Goal: Find specific page/section: Find specific page/section

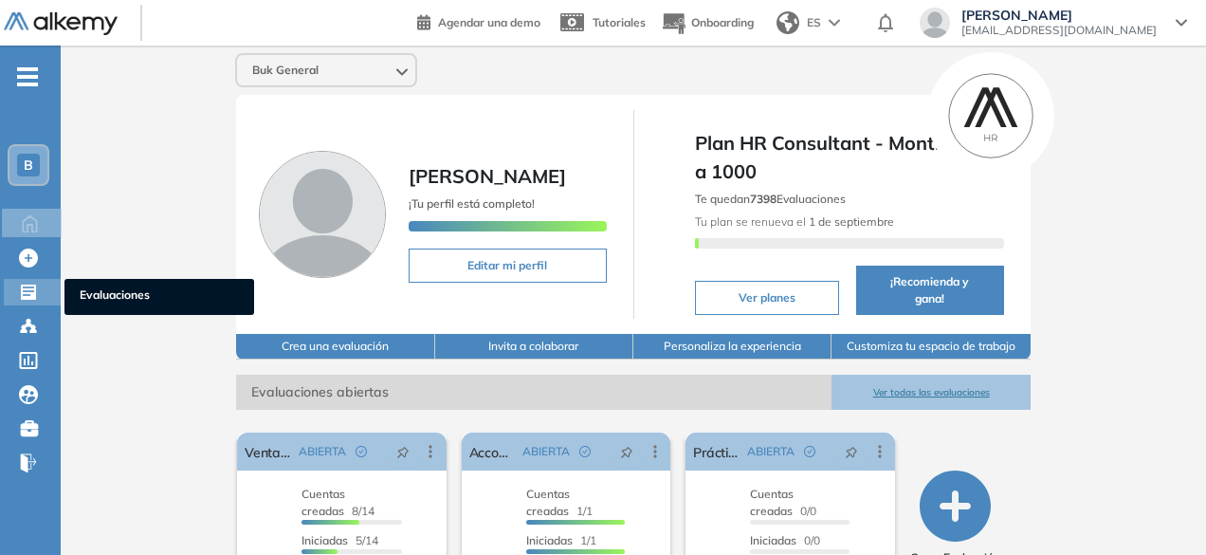
click at [30, 295] on icon at bounding box center [28, 292] width 15 height 15
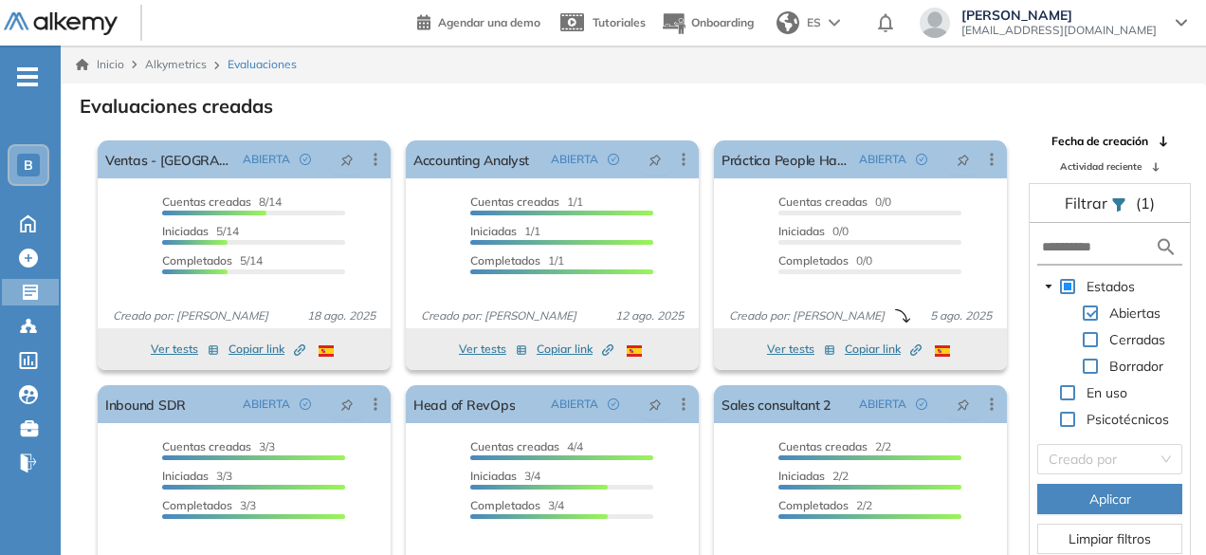
click at [582, 101] on div "Evaluaciones creadas" at bounding box center [633, 104] width 1115 height 27
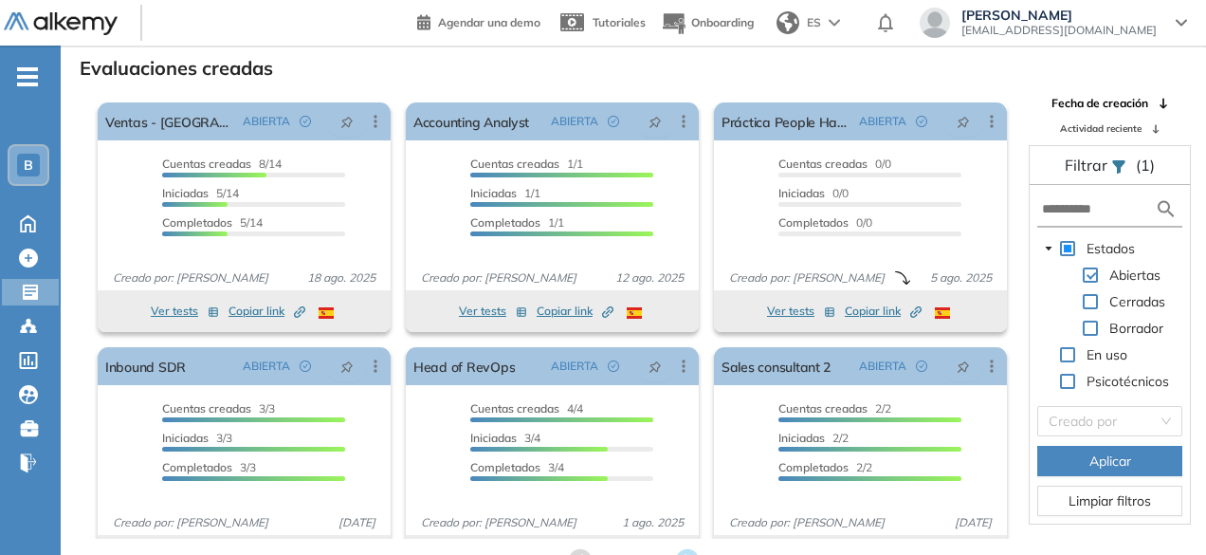
scroll to position [46, 0]
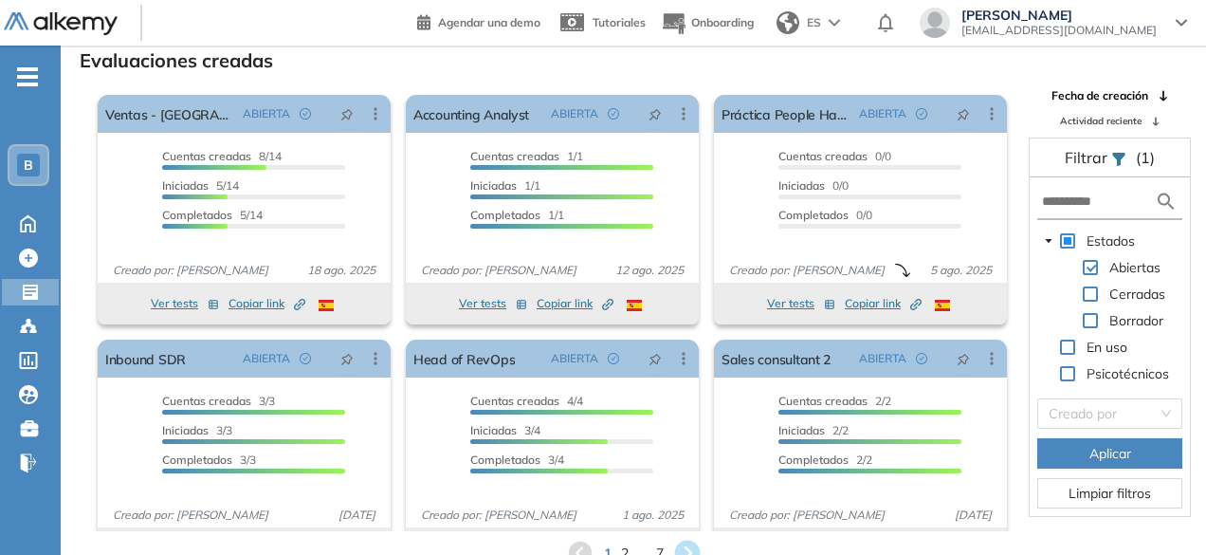
click at [696, 546] on icon at bounding box center [687, 554] width 26 height 26
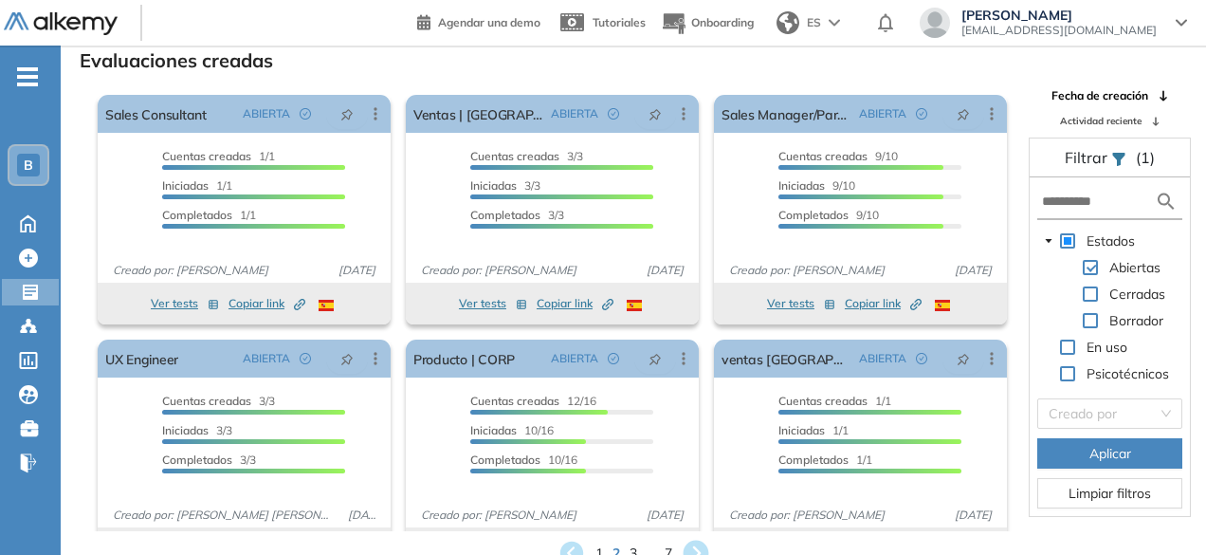
click at [696, 546] on icon at bounding box center [696, 554] width 26 height 26
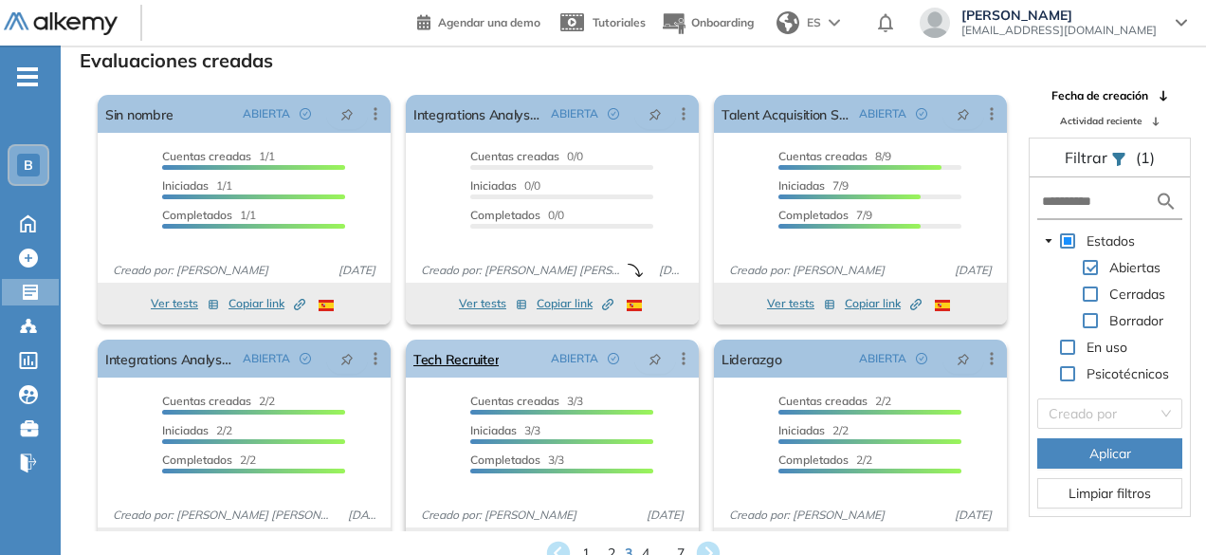
click at [518, 362] on div "Tech Recruiter ABIERTA Editar Los siguientes tests ya no están disponibles o ti…" at bounding box center [552, 359] width 293 height 38
click at [450, 357] on link "Tech Recruiter" at bounding box center [455, 359] width 85 height 38
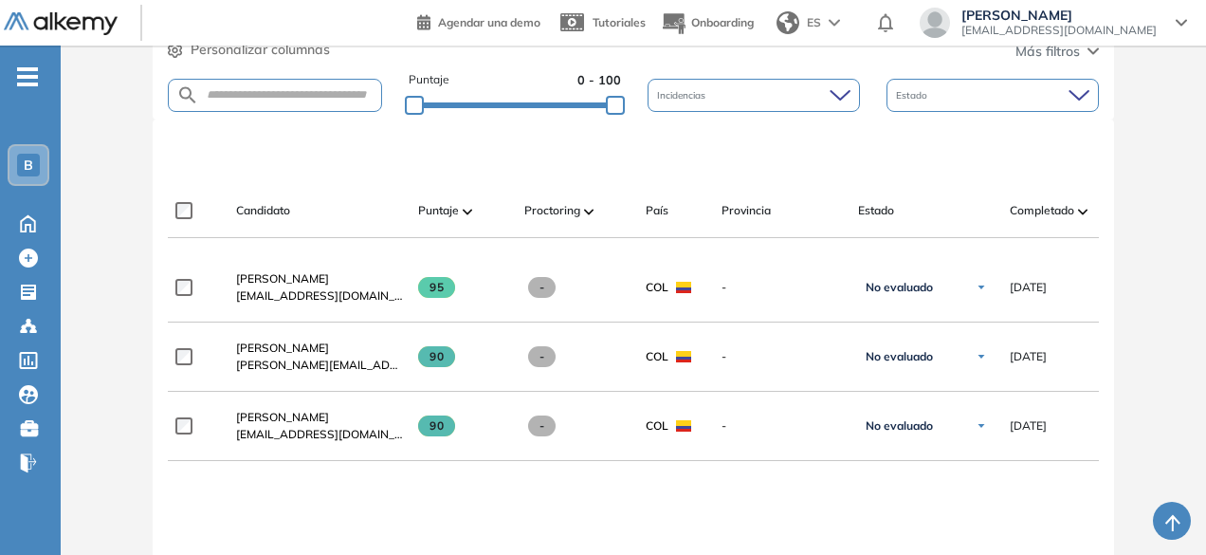
scroll to position [493, 0]
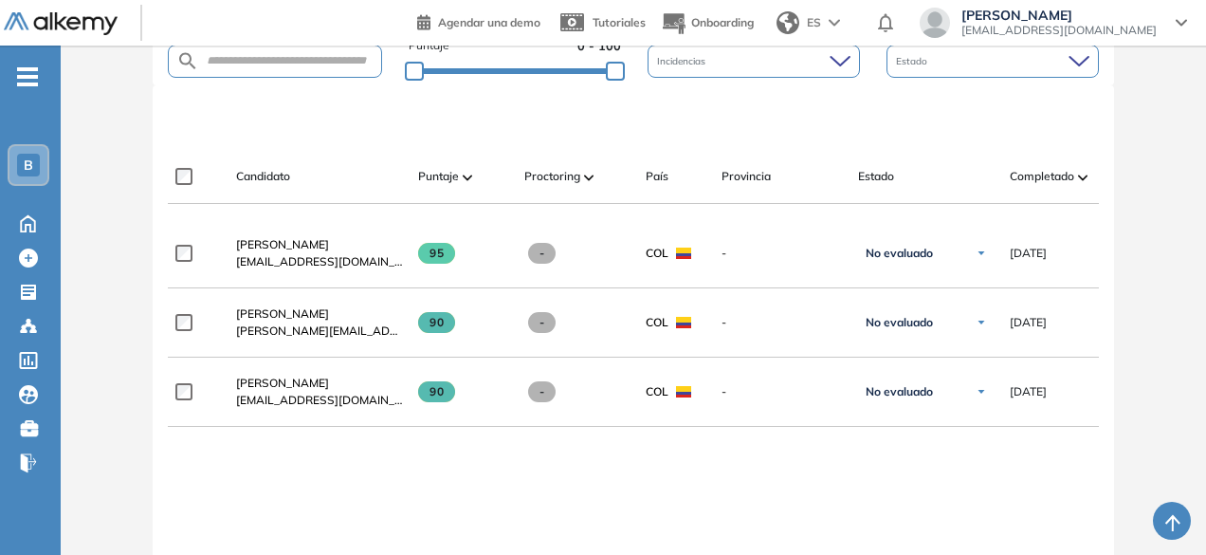
click at [253, 103] on div at bounding box center [637, 117] width 930 height 57
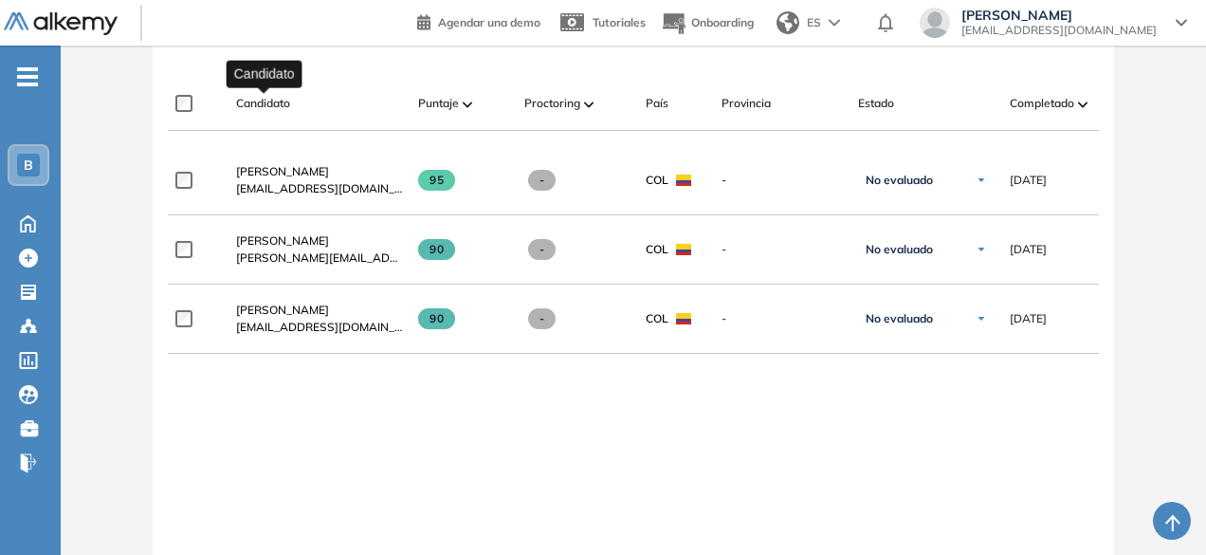
scroll to position [569, 0]
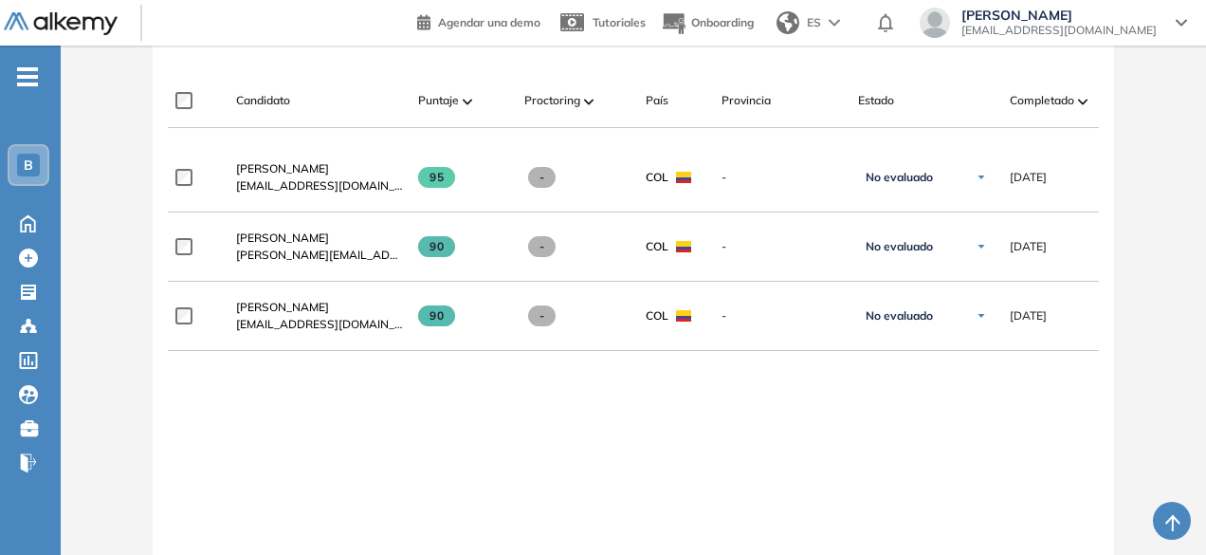
click at [241, 447] on div "**********" at bounding box center [633, 406] width 930 height 526
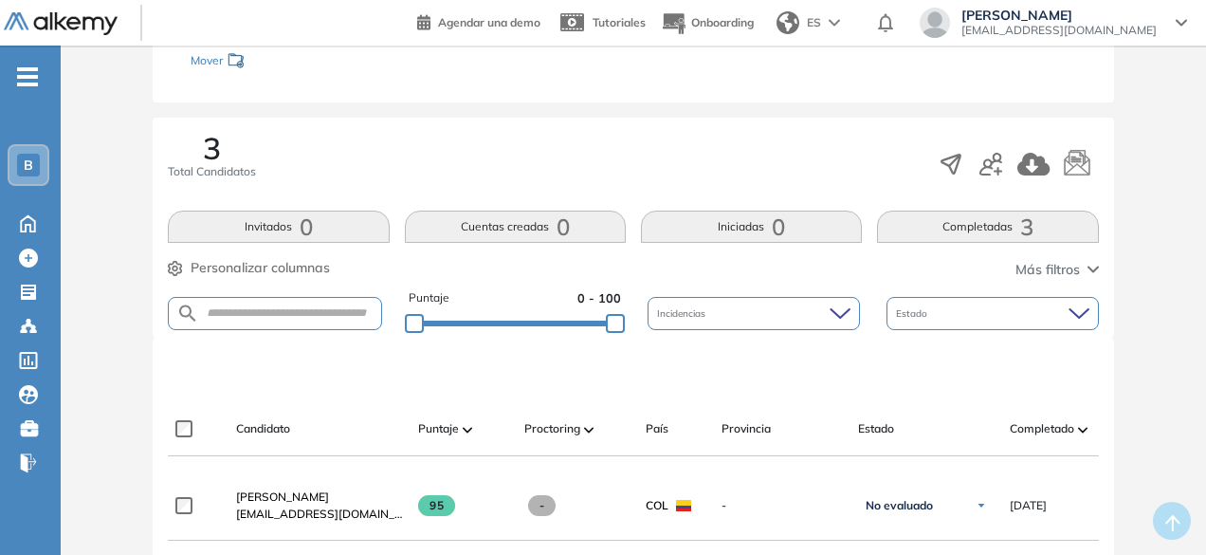
scroll to position [0, 0]
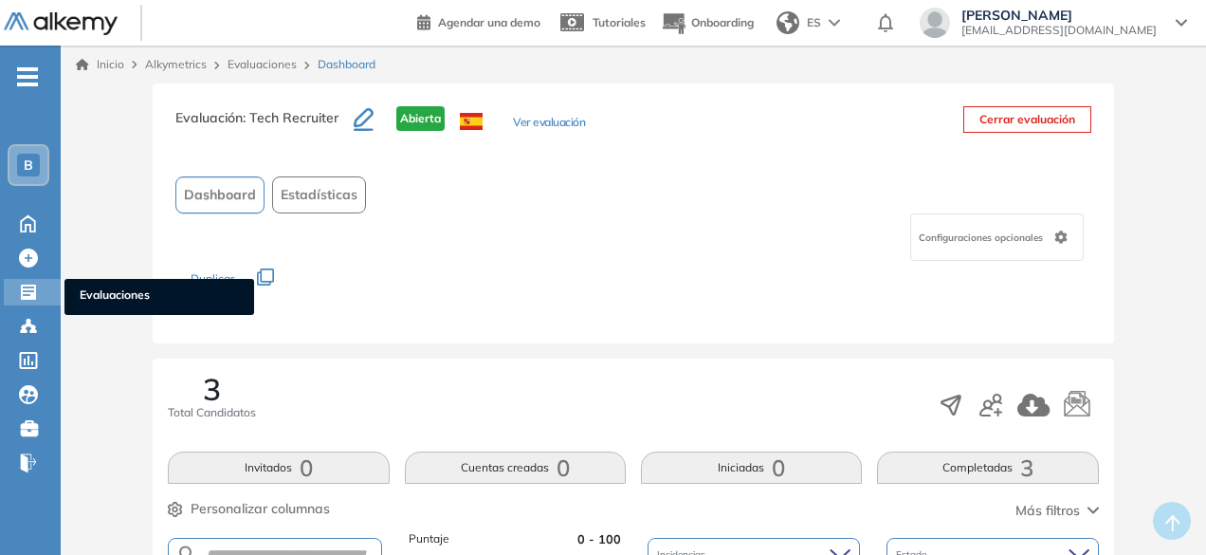
click at [28, 295] on icon at bounding box center [28, 292] width 19 height 19
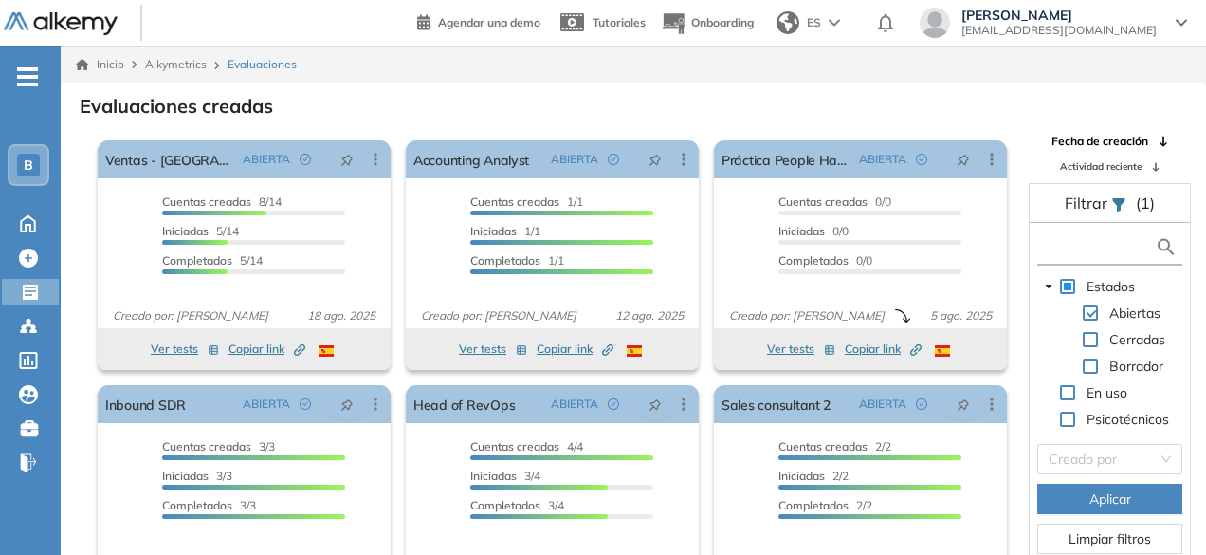
click at [1102, 237] on input "text" at bounding box center [1098, 247] width 113 height 20
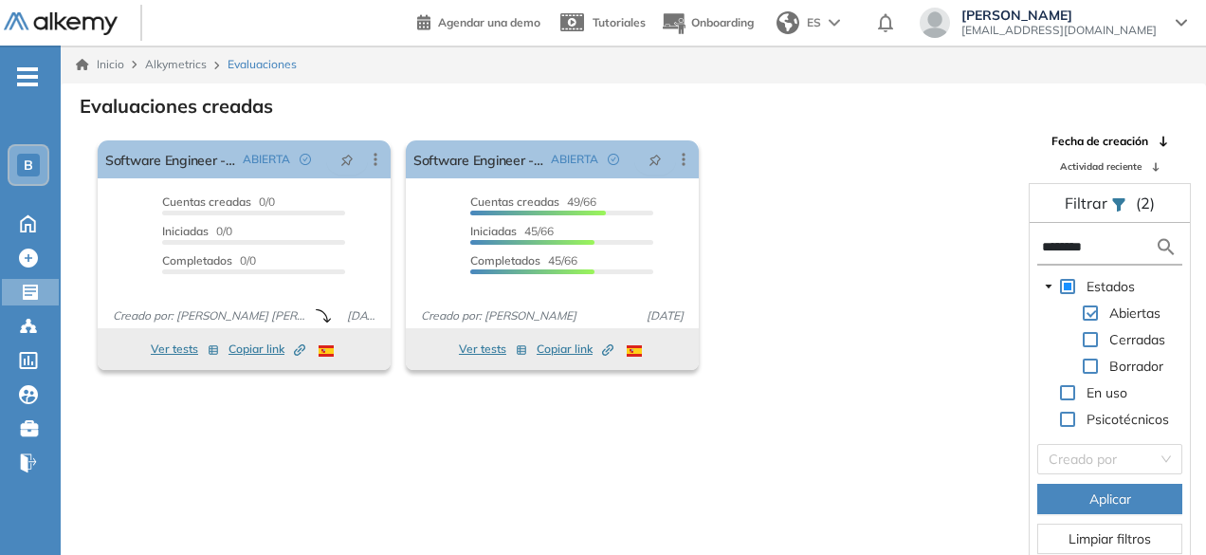
type input "********"
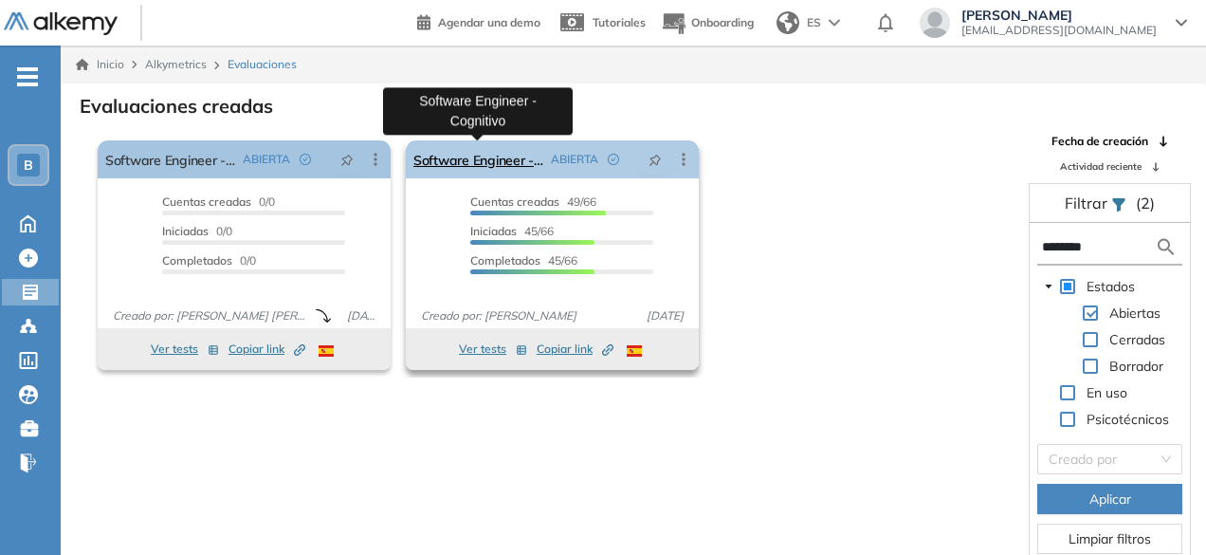
click at [499, 155] on link "Software Engineer - Cognitivo" at bounding box center [478, 159] width 130 height 38
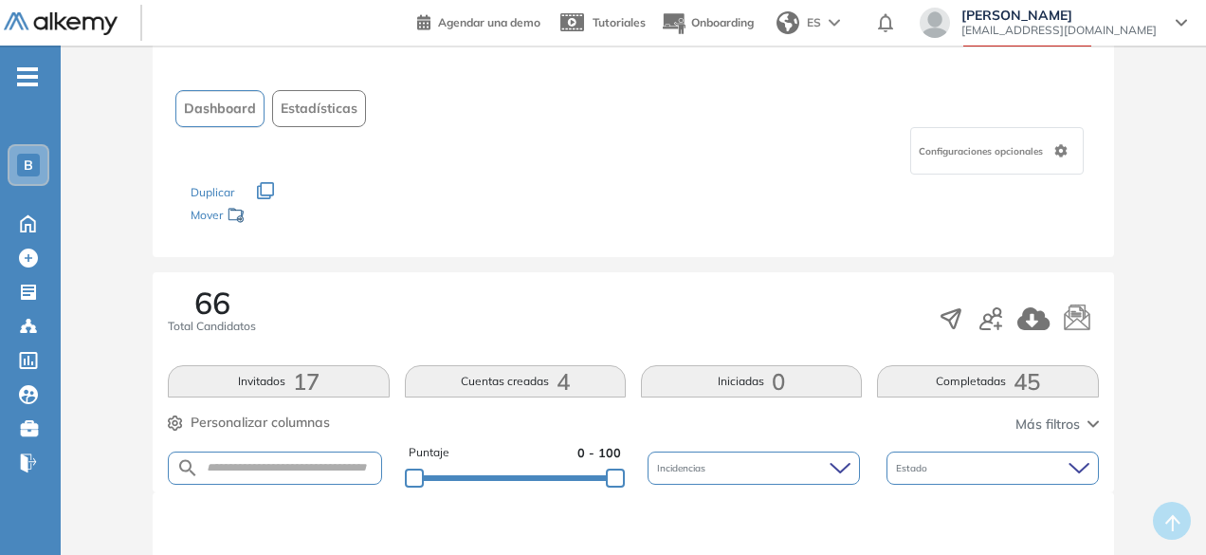
scroll to position [190, 0]
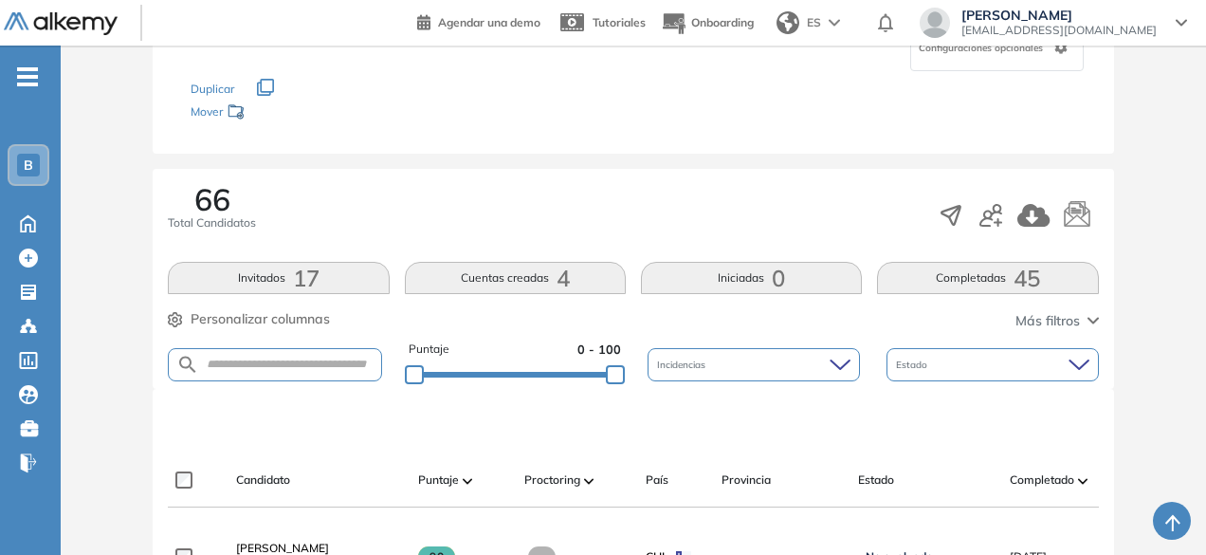
click at [299, 278] on span "17" at bounding box center [306, 278] width 27 height 0
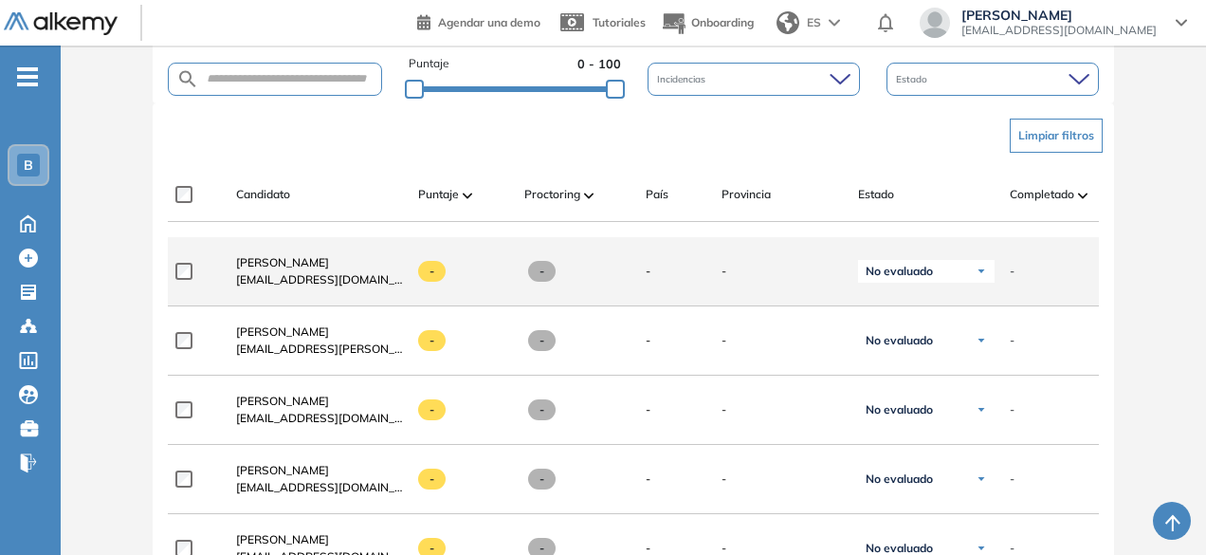
scroll to position [474, 0]
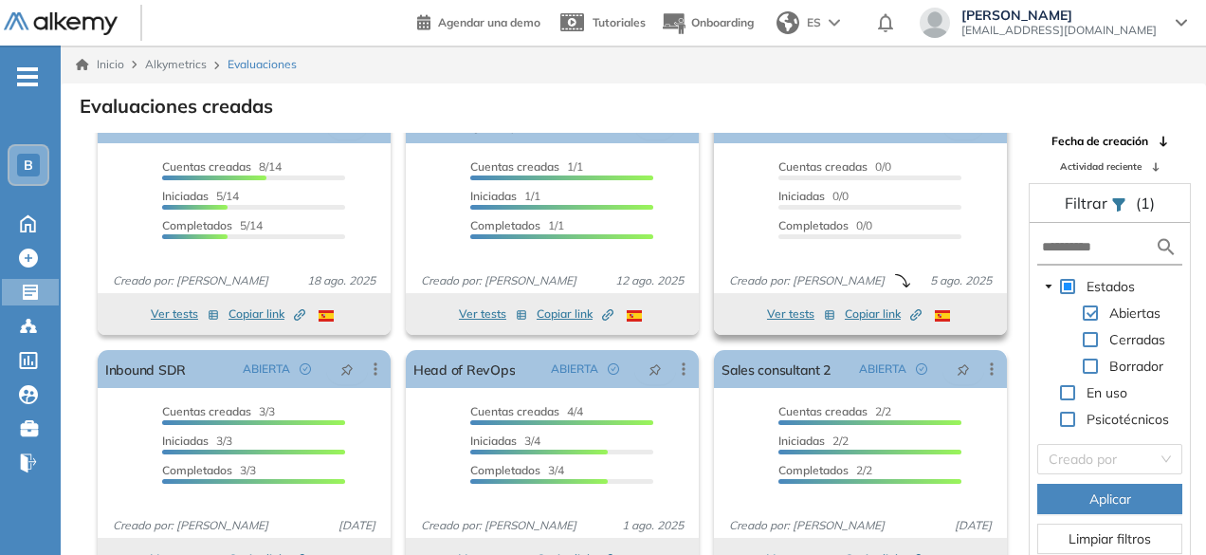
scroll to position [46, 0]
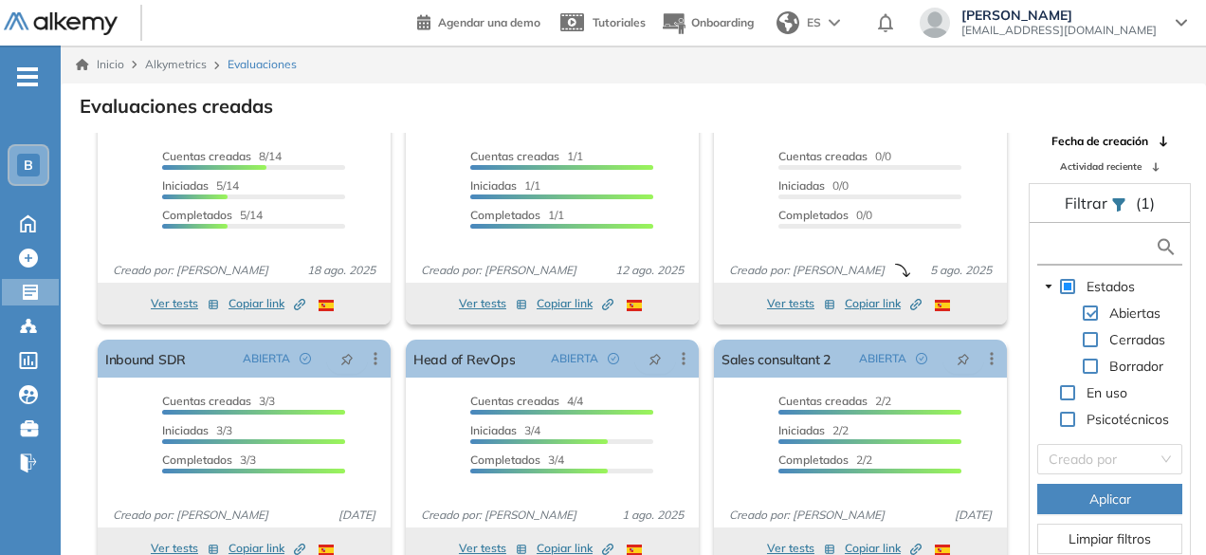
click at [1130, 255] on input "text" at bounding box center [1098, 247] width 113 height 20
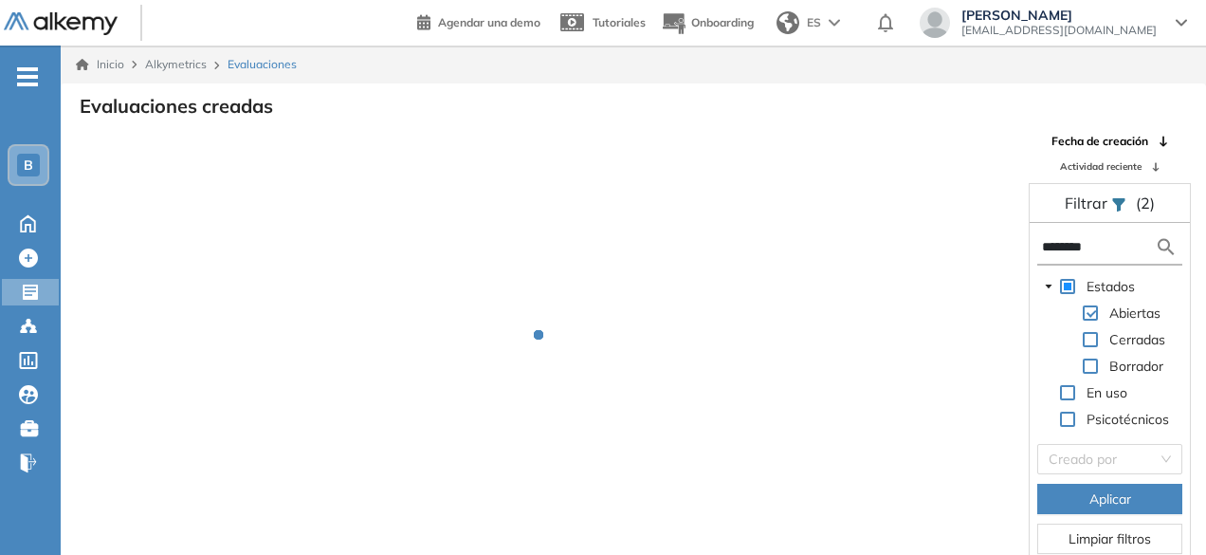
scroll to position [0, 0]
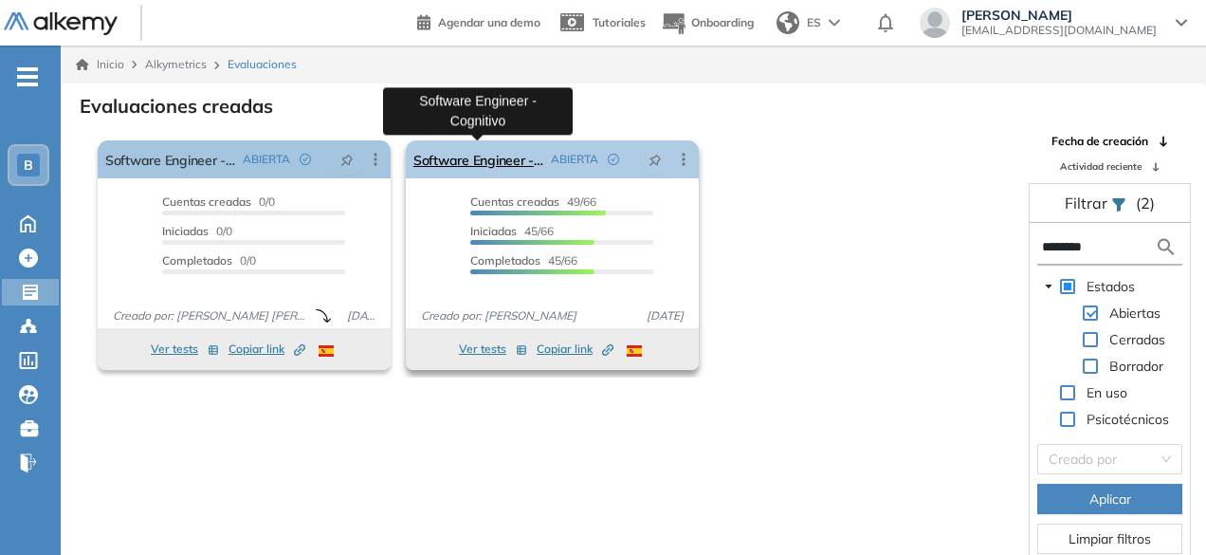
type input "********"
click at [466, 160] on link "Software Engineer - Cognitivo" at bounding box center [478, 159] width 130 height 38
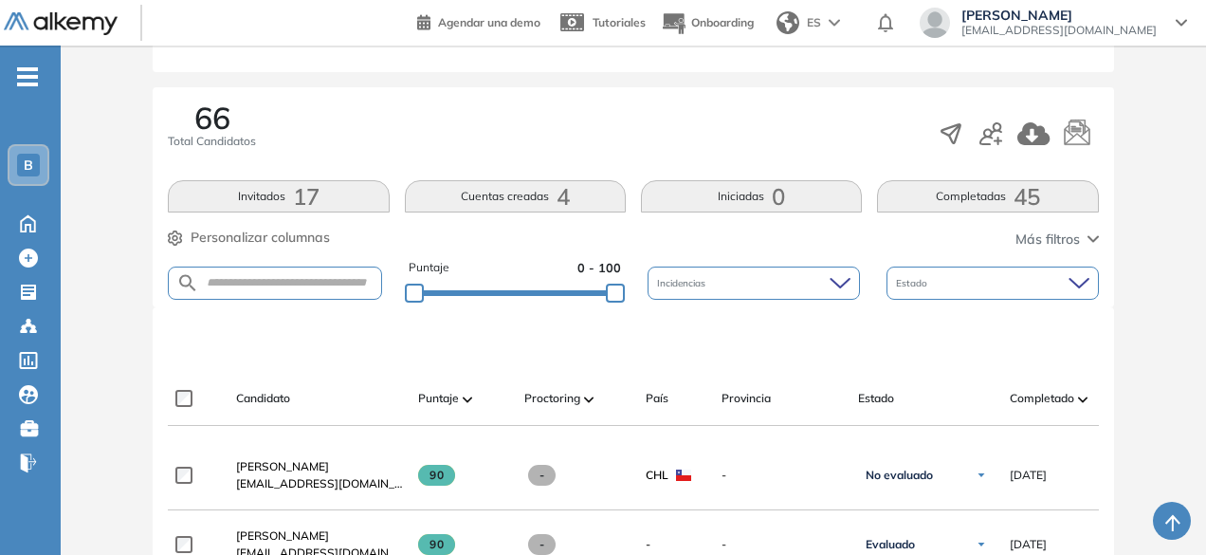
scroll to position [285, 0]
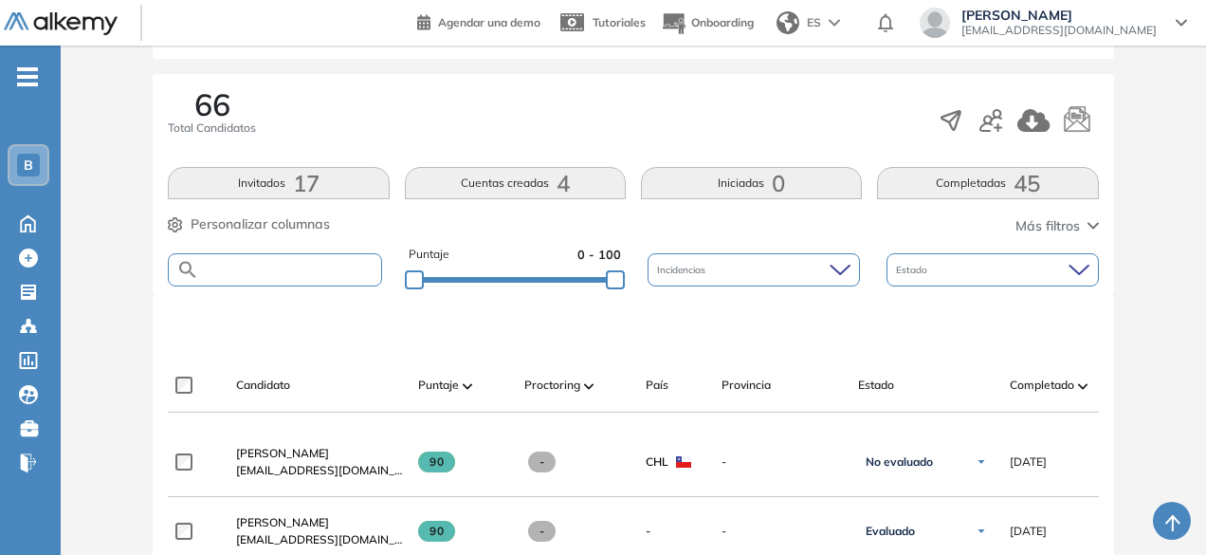
click at [310, 266] on input "text" at bounding box center [289, 270] width 181 height 14
type input "******"
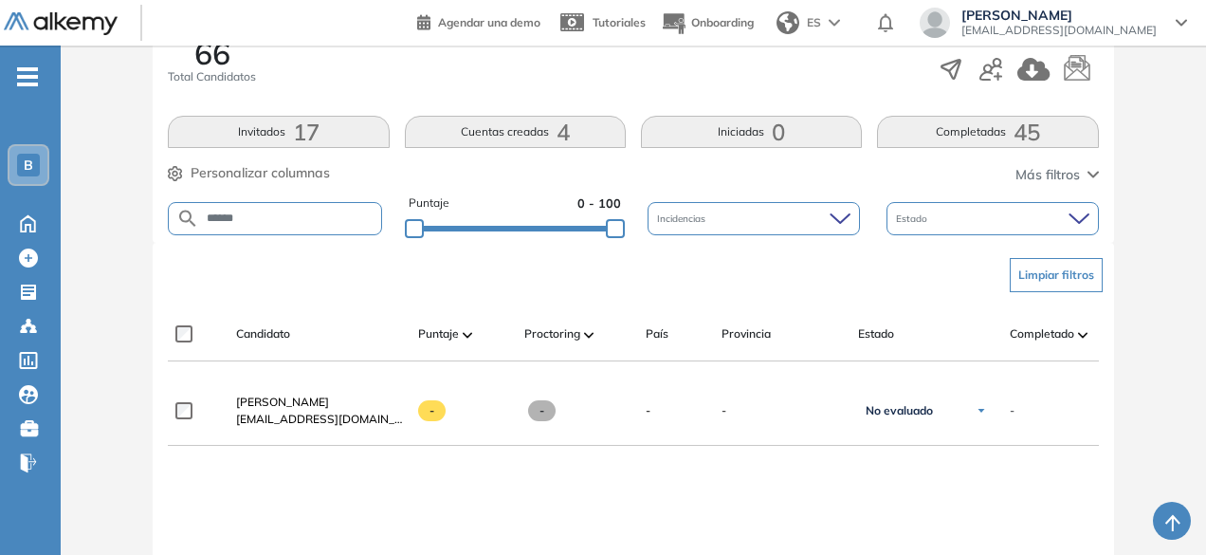
scroll to position [474, 0]
